Goal: Register for event/course

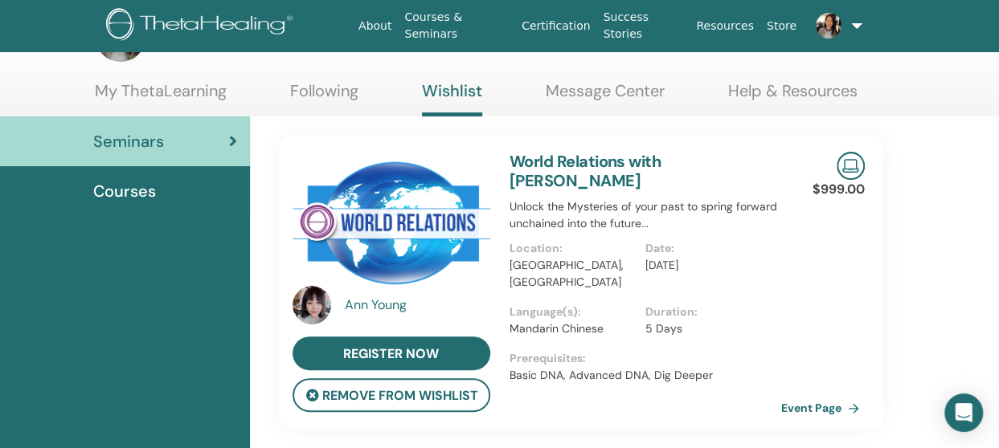
scroll to position [64, 0]
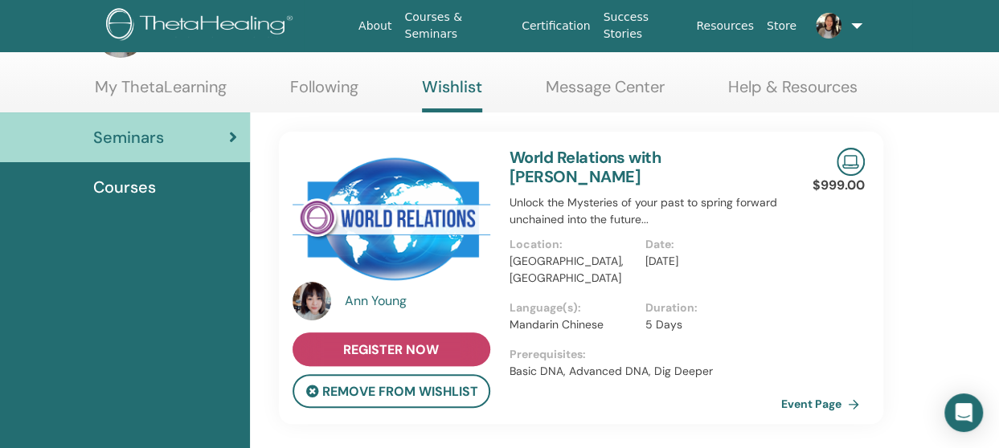
click at [436, 342] on span "register now" at bounding box center [391, 350] width 96 height 17
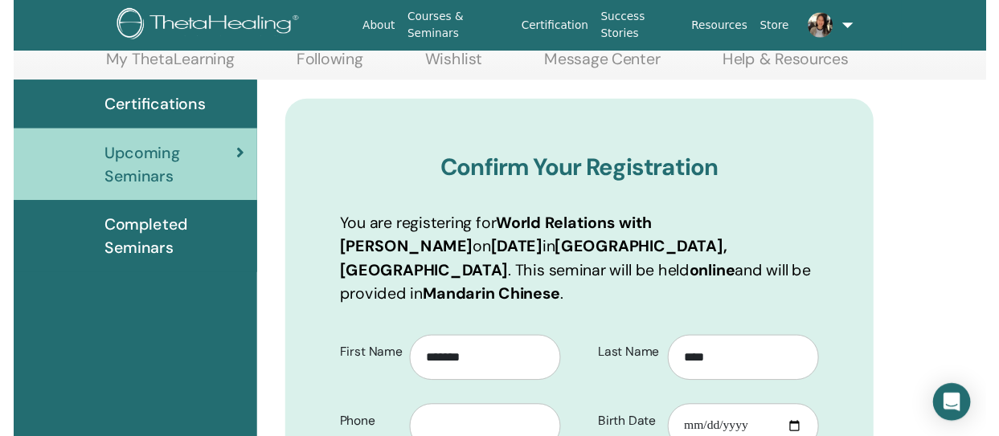
scroll to position [157, 0]
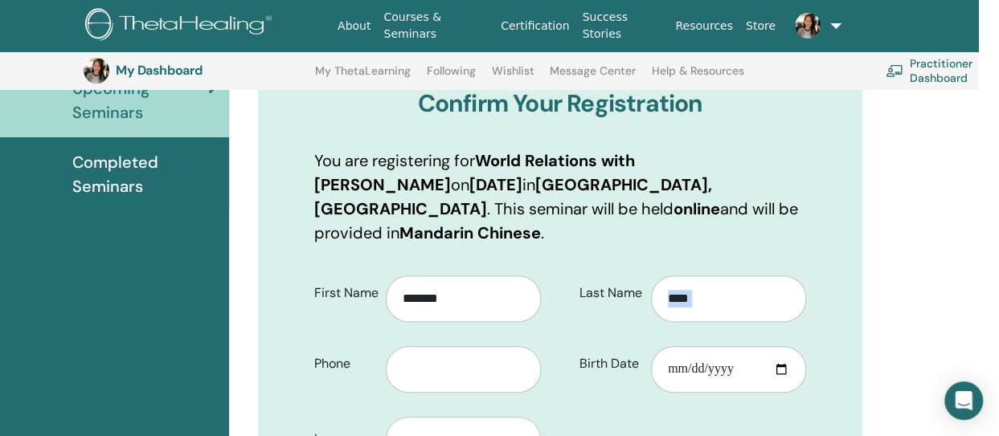
click at [978, 239] on html "About Courses & Seminars Certification Success Stories Resources Store ST Shixi…" at bounding box center [478, 20] width 999 height 436
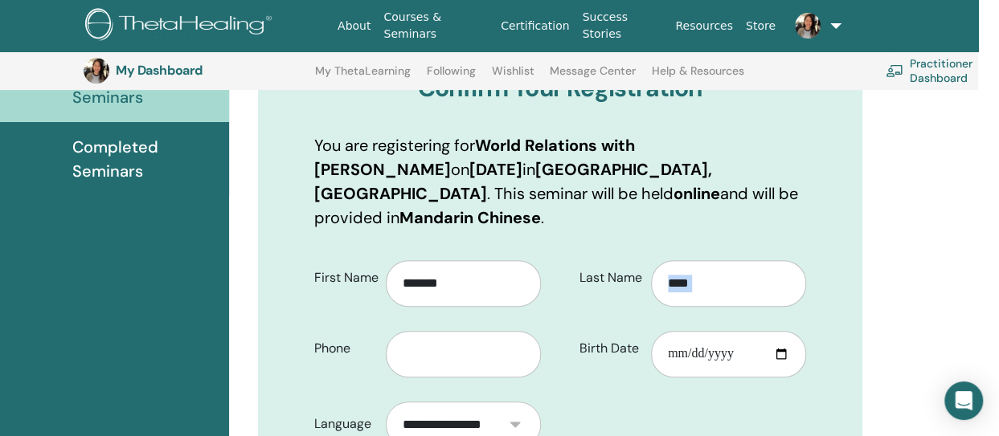
click at [978, 223] on html "About Courses & Seminars Certification Success Stories Resources Store ST Shixi…" at bounding box center [478, 5] width 999 height 436
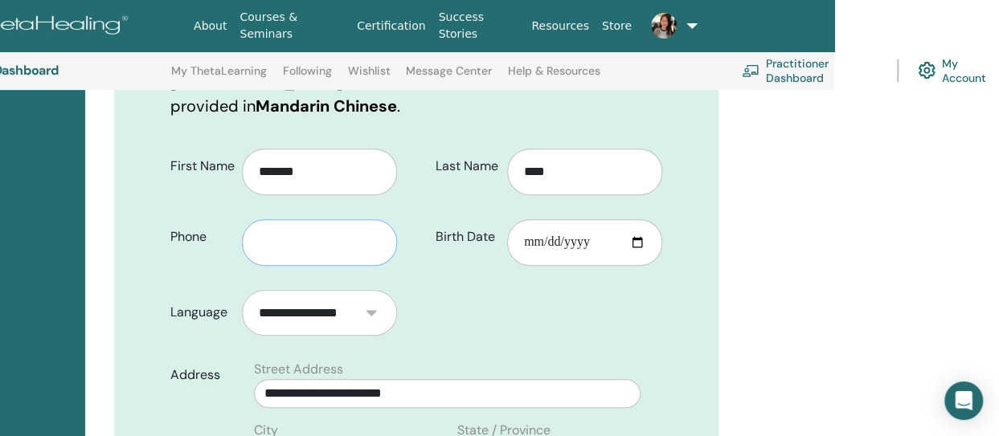
click at [313, 219] on input "text" at bounding box center [319, 242] width 155 height 47
type input "**********"
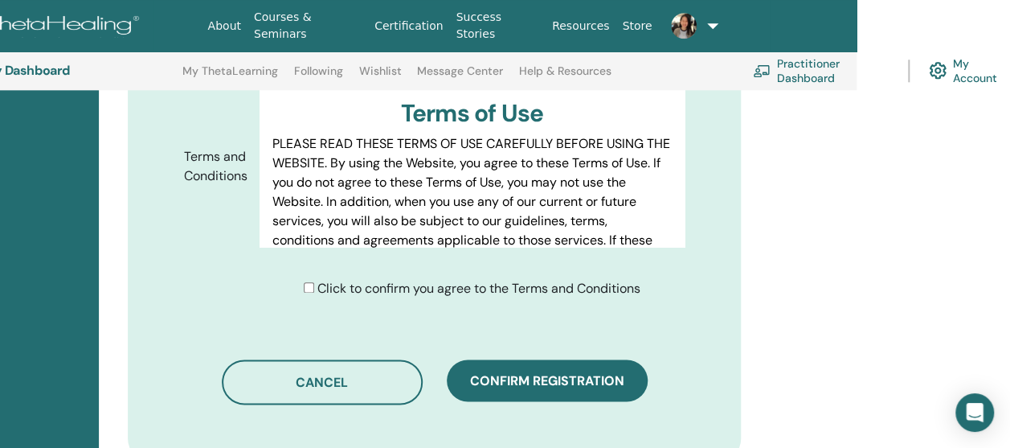
scroll to position [871, 153]
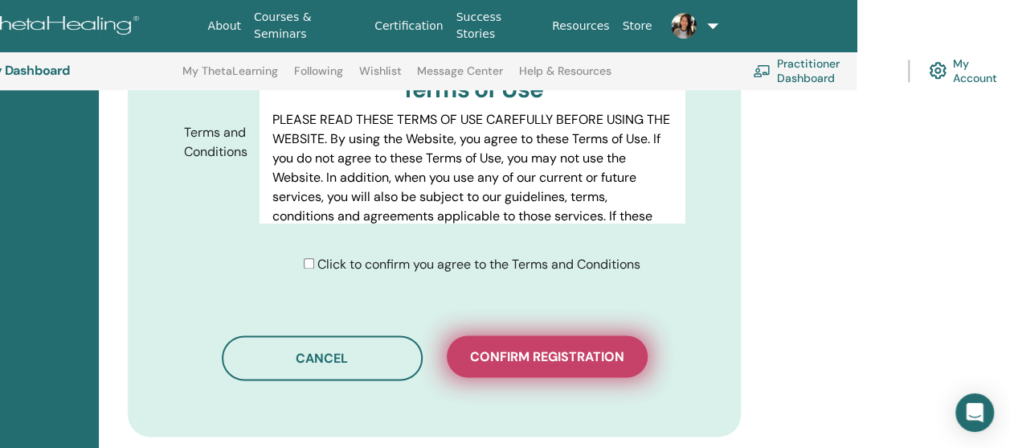
click at [523, 348] on span "Confirm registration" at bounding box center [547, 356] width 154 height 17
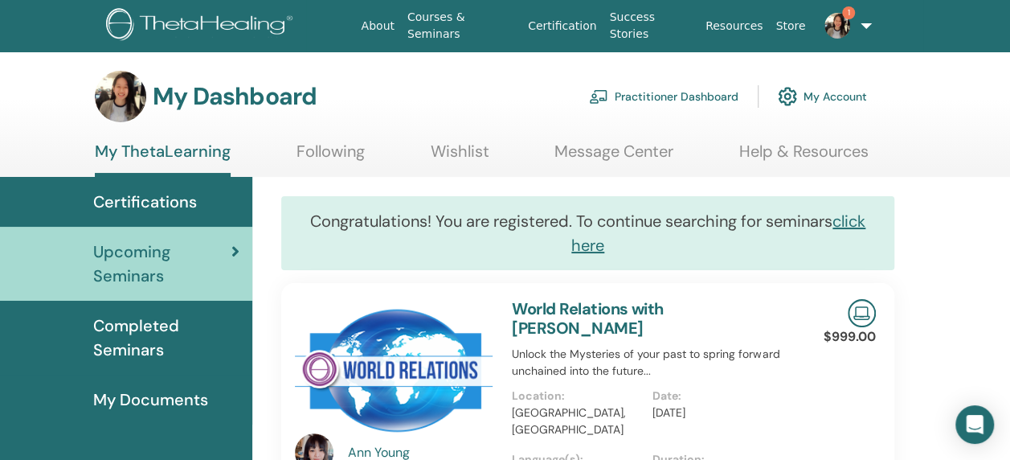
click at [863, 26] on link "1" at bounding box center [843, 25] width 63 height 51
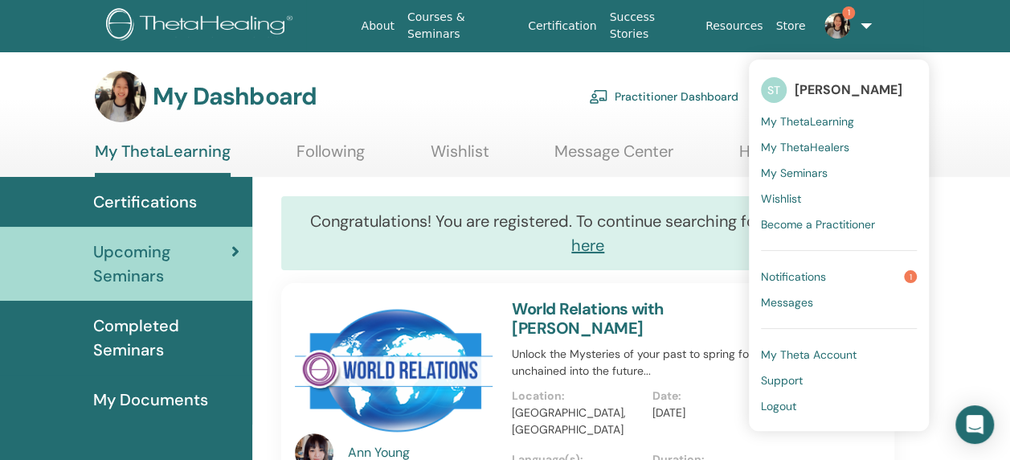
click at [800, 168] on span "My Seminars" at bounding box center [794, 173] width 67 height 14
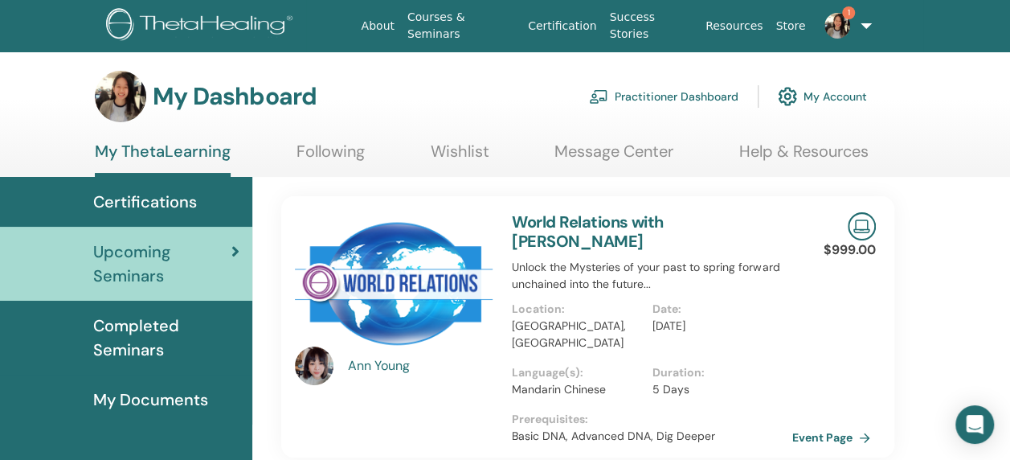
click at [193, 207] on span "Certifications" at bounding box center [145, 202] width 104 height 24
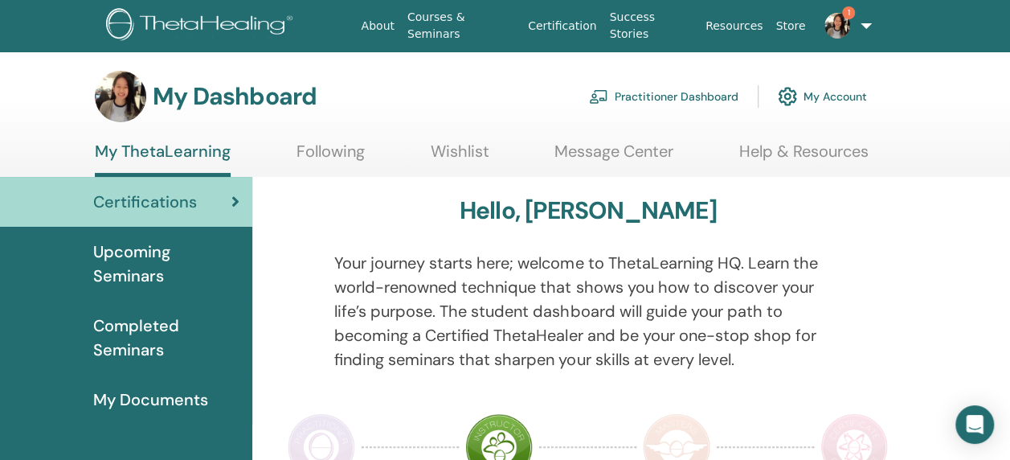
click at [168, 254] on span "Upcoming Seminars" at bounding box center [166, 263] width 146 height 48
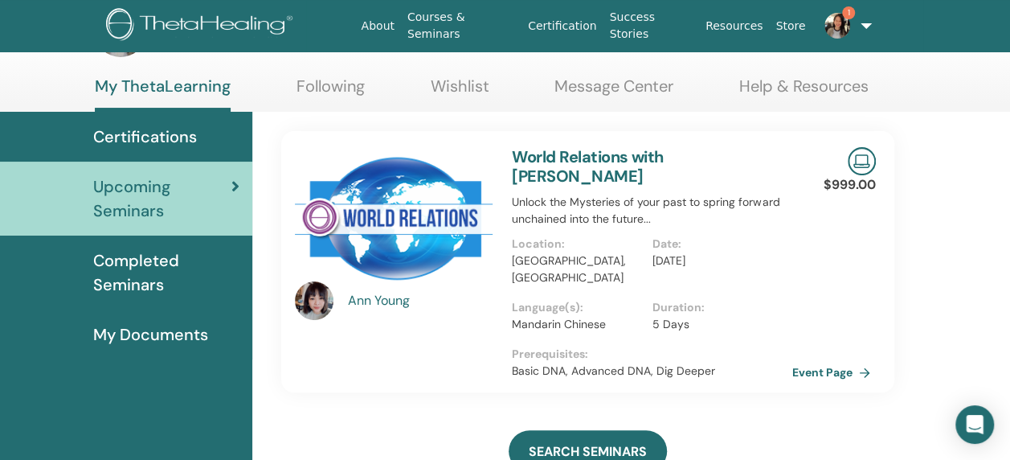
scroll to position [64, 0]
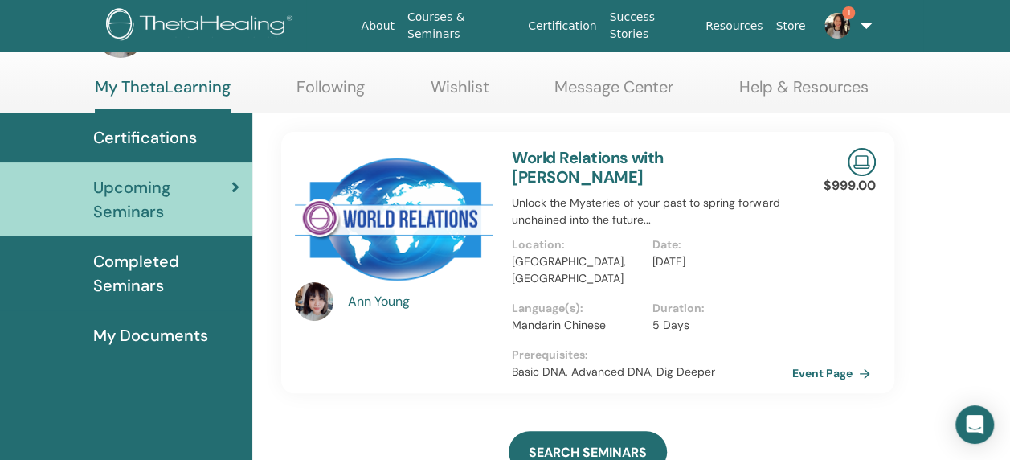
click at [866, 26] on link "1" at bounding box center [843, 25] width 63 height 51
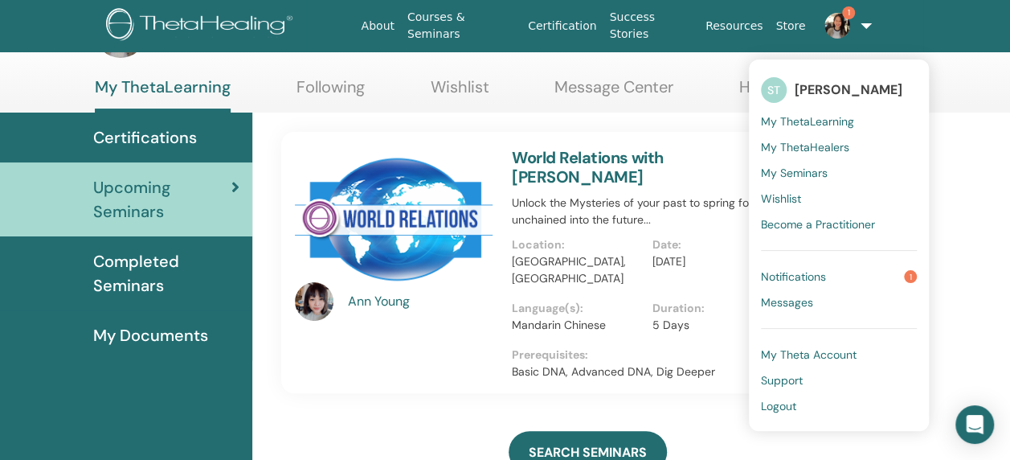
click at [789, 278] on span "Notifications" at bounding box center [793, 276] width 65 height 14
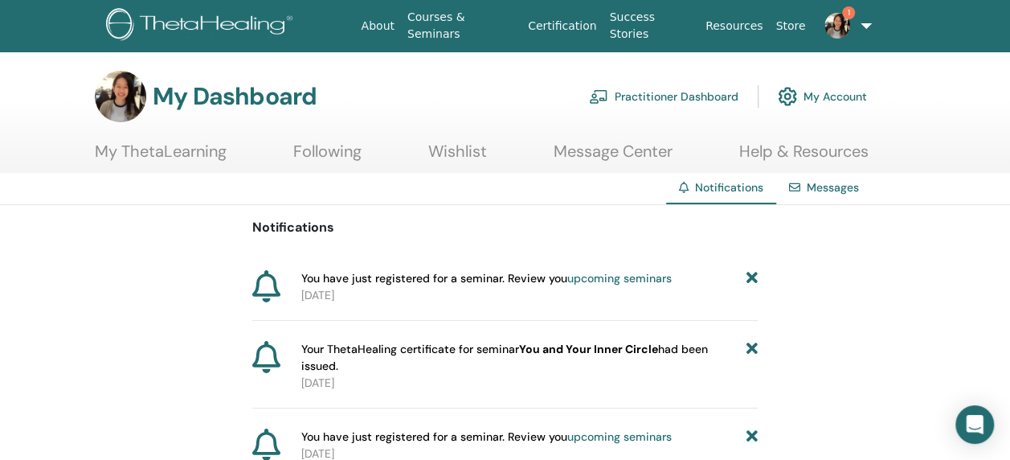
click at [860, 27] on link "1" at bounding box center [843, 25] width 63 height 51
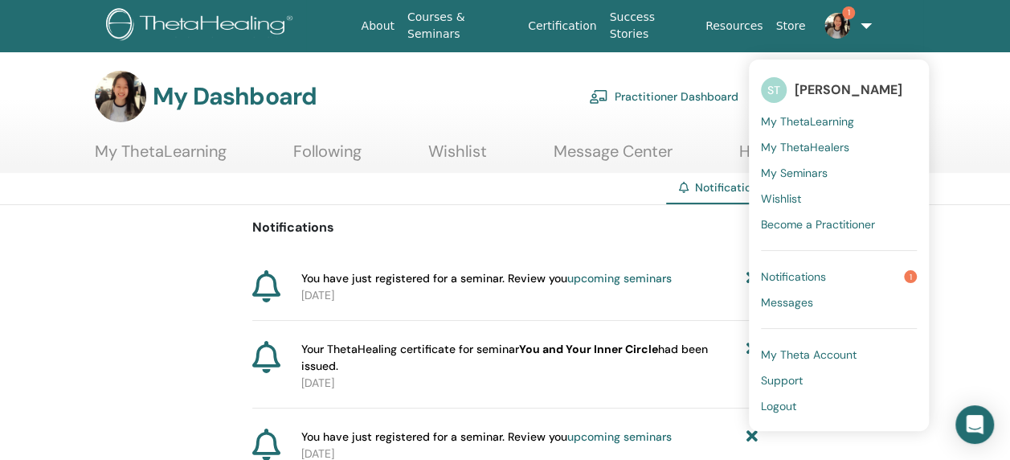
click at [833, 28] on img at bounding box center [838, 26] width 26 height 26
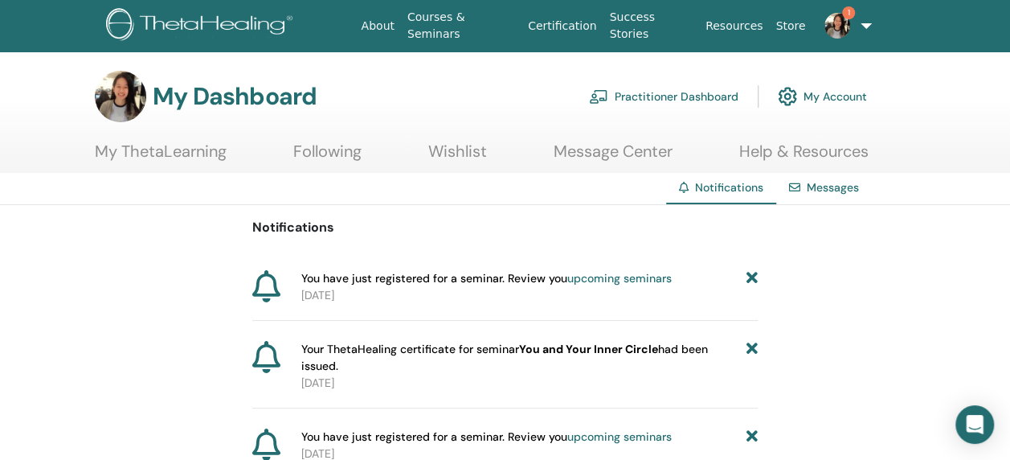
click at [701, 101] on link "Practitioner Dashboard" at bounding box center [663, 96] width 149 height 35
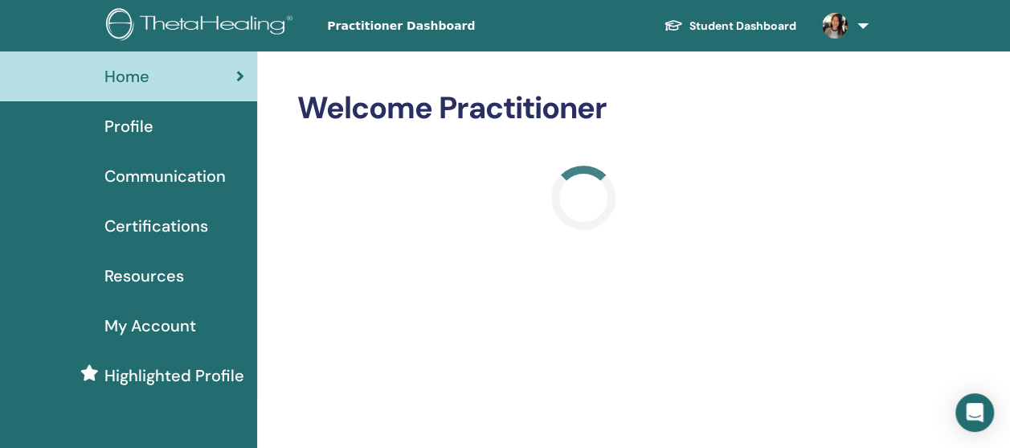
click at [143, 127] on span "Profile" at bounding box center [128, 126] width 49 height 24
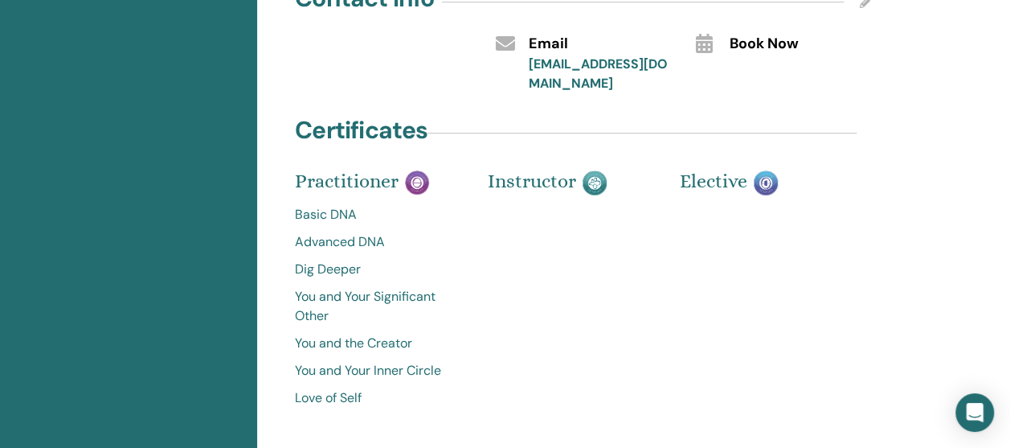
scroll to position [418, 0]
